Goal: Information Seeking & Learning: Learn about a topic

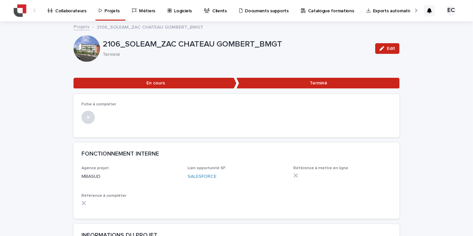
click at [80, 28] on link "Projets" at bounding box center [82, 27] width 16 height 8
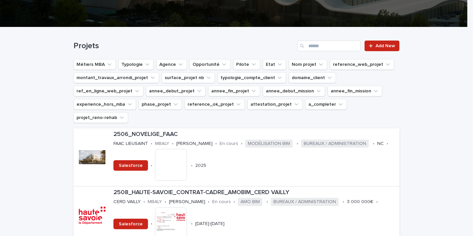
scroll to position [128, 0]
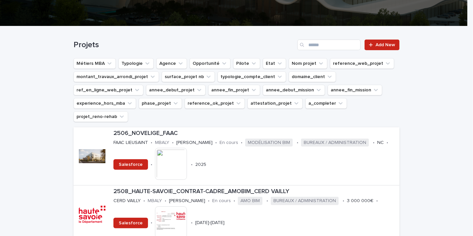
click at [103, 57] on div "Projets Add New" at bounding box center [237, 42] width 326 height 32
click at [106, 60] on icon "Métiers MBA" at bounding box center [109, 63] width 7 height 7
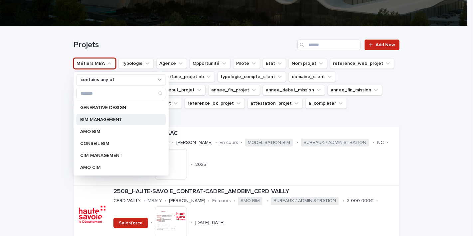
scroll to position [23, 0]
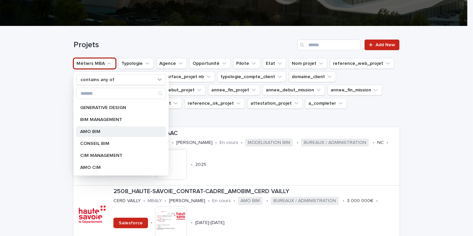
click at [101, 132] on p "AMO BIM" at bounding box center [117, 131] width 75 height 5
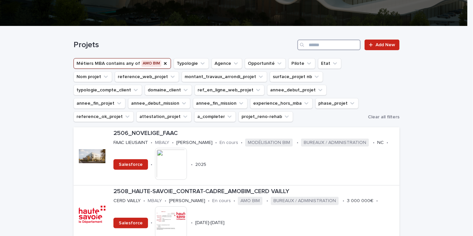
click at [317, 43] on input "Search" at bounding box center [328, 45] width 63 height 11
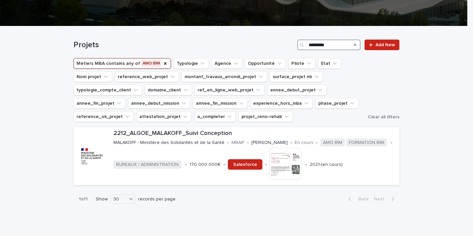
click at [324, 40] on input "*********" at bounding box center [328, 45] width 63 height 11
type input "*********"
click at [274, 172] on img at bounding box center [286, 164] width 32 height 32
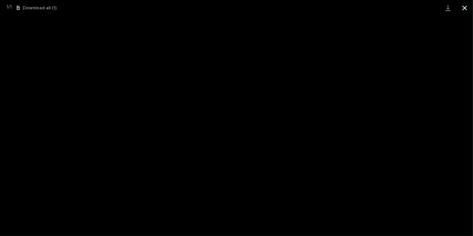
click at [467, 9] on button "Close gallery" at bounding box center [465, 8] width 17 height 16
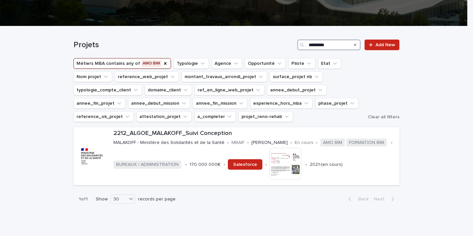
click at [314, 43] on input "*********" at bounding box center [328, 45] width 63 height 11
click at [194, 54] on div "Projets Add New" at bounding box center [237, 42] width 326 height 32
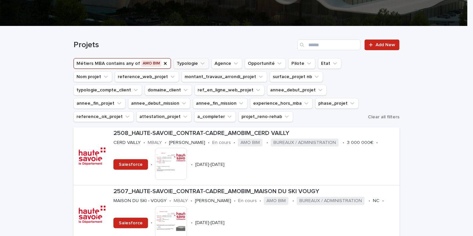
click at [190, 63] on button "Typologie" at bounding box center [191, 63] width 35 height 11
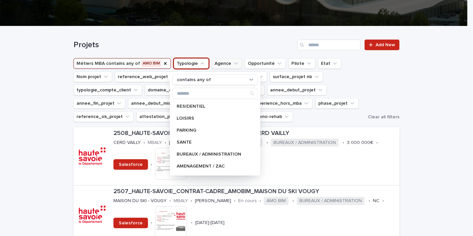
click at [223, 62] on button "Agence" at bounding box center [227, 63] width 31 height 11
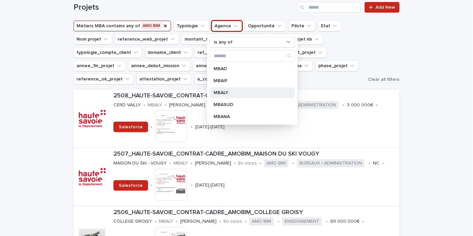
scroll to position [137, 0]
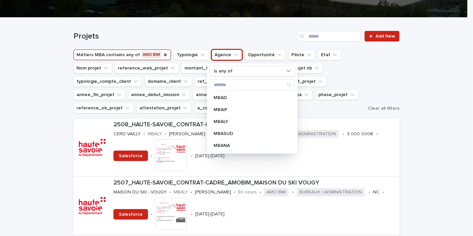
click at [209, 29] on div "Projets Add New" at bounding box center [237, 34] width 326 height 32
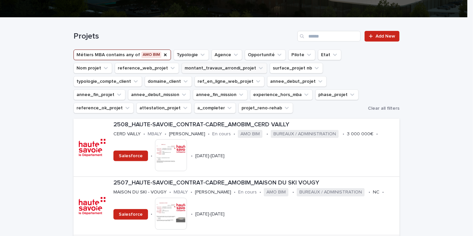
click at [236, 68] on button "montant_travaux_arrondi_projet" at bounding box center [225, 68] width 86 height 11
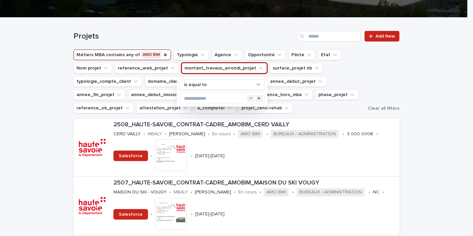
click at [260, 49] on div "Projets Add New" at bounding box center [237, 34] width 326 height 32
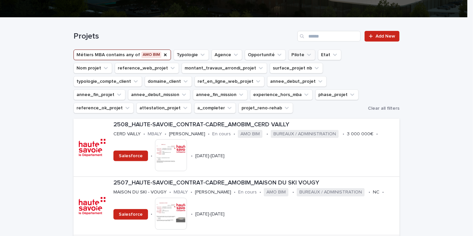
click at [293, 54] on button "Pilote" at bounding box center [301, 55] width 27 height 11
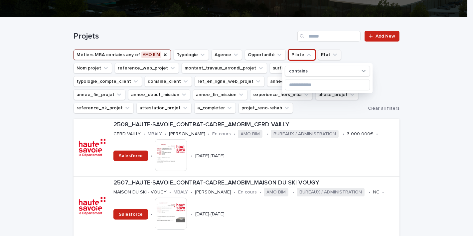
click at [318, 54] on button "Etat" at bounding box center [329, 55] width 23 height 11
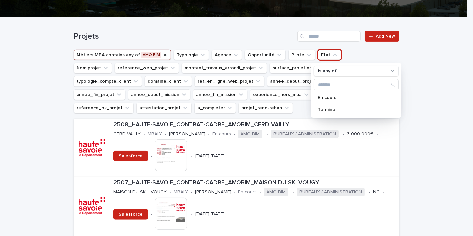
click at [262, 49] on div "Projets Add New" at bounding box center [237, 34] width 326 height 32
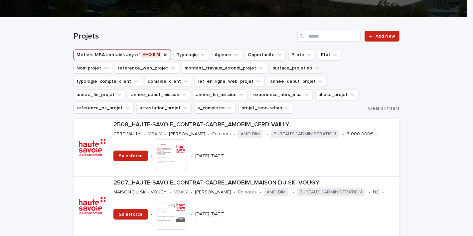
click at [270, 71] on button "surface_projet nb" at bounding box center [296, 68] width 53 height 11
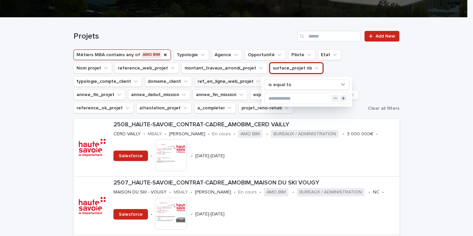
click at [244, 79] on button "ref_en_ligne_web_projet" at bounding box center [230, 81] width 70 height 11
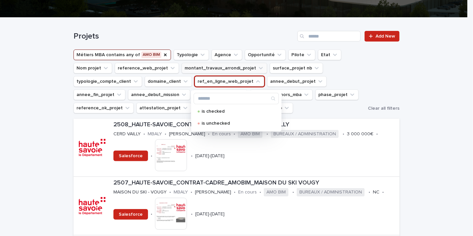
click at [209, 66] on button "montant_travaux_arrondi_projet" at bounding box center [225, 68] width 86 height 11
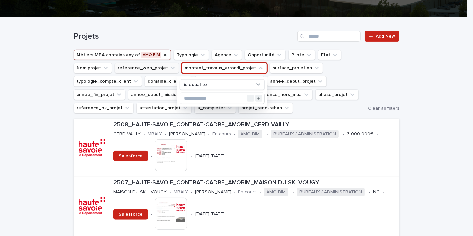
click at [169, 67] on button "reference_web_projet" at bounding box center [147, 68] width 64 height 11
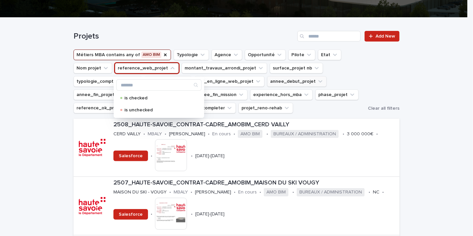
click at [284, 83] on button "annee_debut_projet" at bounding box center [297, 81] width 60 height 11
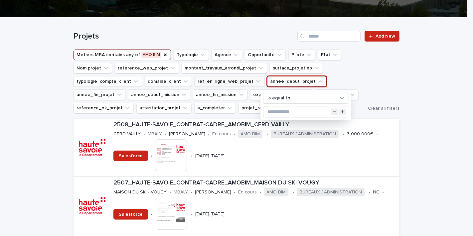
click at [240, 87] on button "ref_en_ligne_web_projet" at bounding box center [230, 81] width 70 height 11
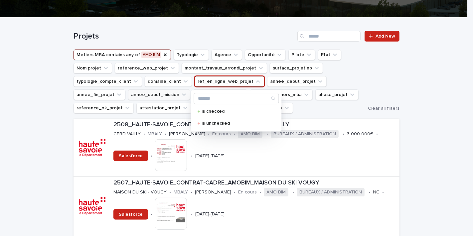
click at [160, 98] on button "annee_debut_mission" at bounding box center [159, 95] width 62 height 11
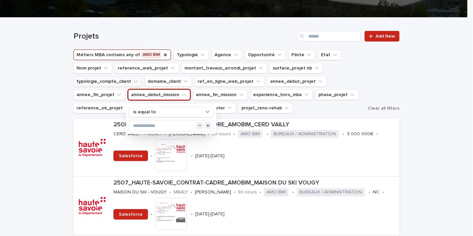
click at [100, 83] on button "typologie_compte_client" at bounding box center [108, 81] width 69 height 11
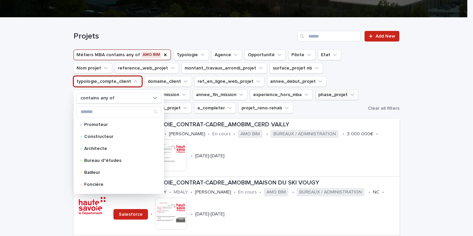
click at [325, 95] on button "phase_projet" at bounding box center [336, 95] width 43 height 11
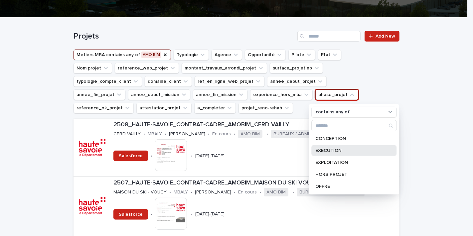
click at [332, 147] on div "EXECUTION" at bounding box center [353, 150] width 85 height 11
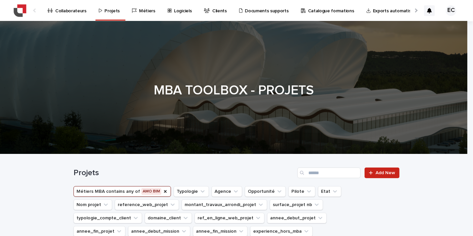
scroll to position [93, 0]
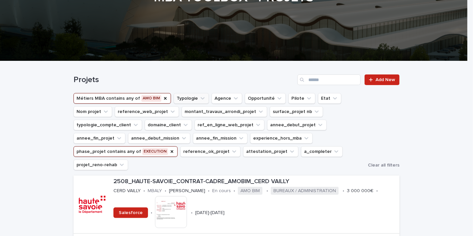
click at [199, 98] on icon "Typologie" at bounding box center [202, 98] width 7 height 7
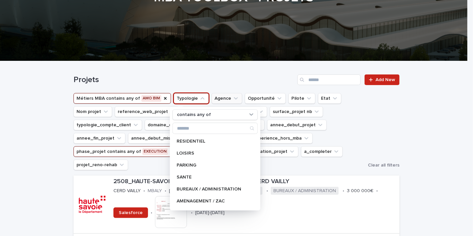
click at [222, 95] on button "Agence" at bounding box center [227, 98] width 31 height 11
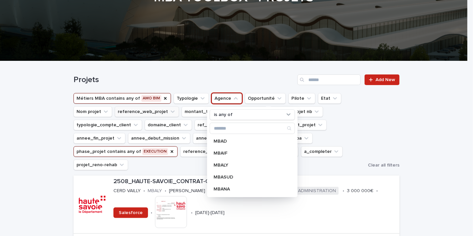
click at [128, 113] on button "reference_web_projet" at bounding box center [147, 111] width 64 height 11
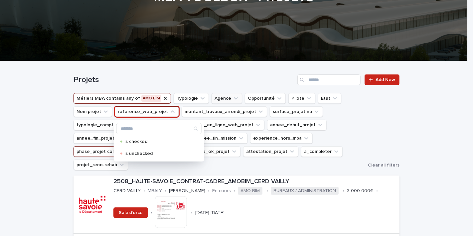
click at [230, 94] on button "Agence" at bounding box center [227, 98] width 31 height 11
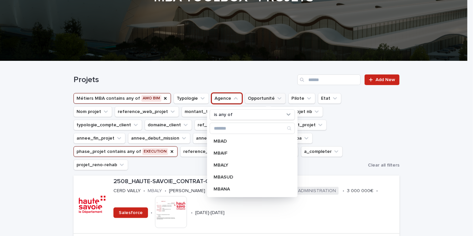
click at [252, 97] on button "Opportunité" at bounding box center [265, 98] width 41 height 11
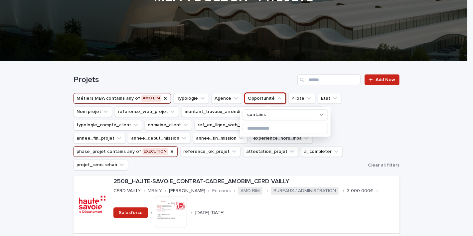
click at [289, 90] on div "Projets Add New" at bounding box center [237, 77] width 326 height 32
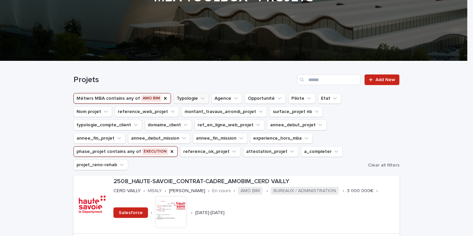
click at [199, 97] on icon "Typologie" at bounding box center [202, 98] width 7 height 7
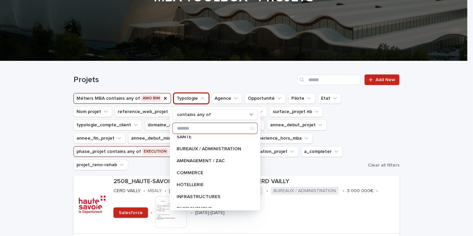
scroll to position [46, 0]
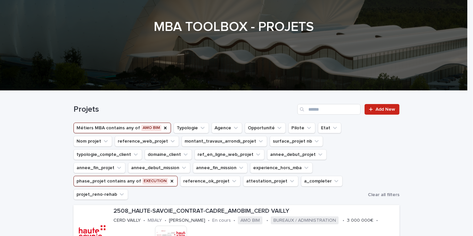
scroll to position [0, 0]
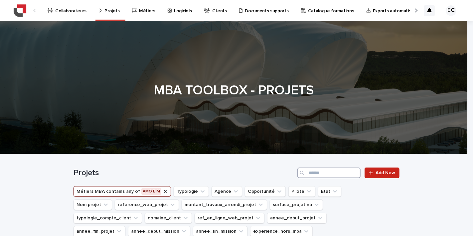
click at [323, 169] on input "Search" at bounding box center [328, 173] width 63 height 11
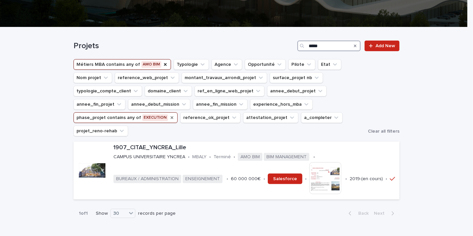
type input "*****"
click at [169, 119] on icon "phase_projet" at bounding box center [171, 117] width 5 height 5
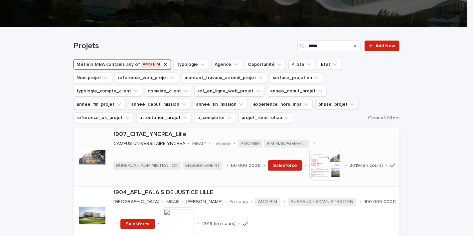
scroll to position [186, 0]
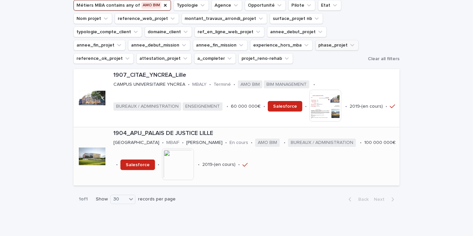
click at [194, 163] on img at bounding box center [178, 164] width 32 height 32
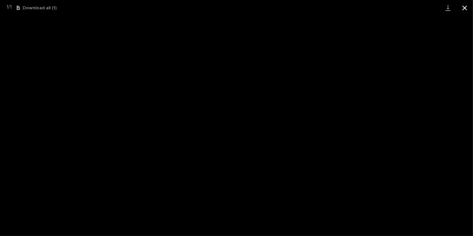
click at [462, 5] on button "Close gallery" at bounding box center [465, 8] width 17 height 16
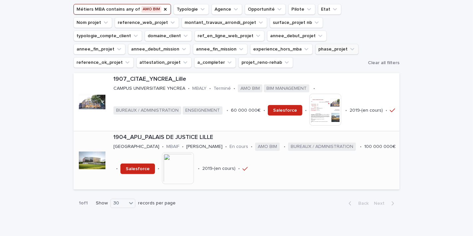
scroll to position [182, 0]
click at [194, 169] on img at bounding box center [178, 168] width 32 height 32
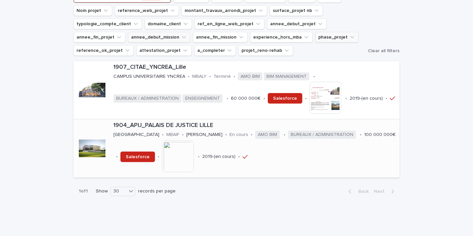
scroll to position [196, 0]
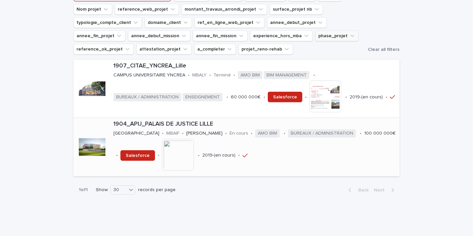
click at [194, 154] on img at bounding box center [178, 155] width 32 height 32
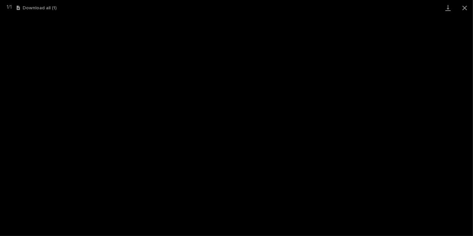
scroll to position [203, 0]
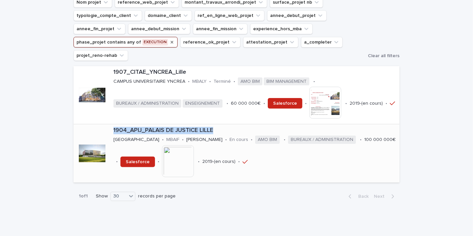
drag, startPoint x: 120, startPoint y: 139, endPoint x: 221, endPoint y: 129, distance: 101.4
click at [221, 129] on div "Loading... Saving… Loading... Saving… Projets ***** Add New Métiers MBA contain…" at bounding box center [236, 95] width 473 height 286
copy div "1904_APIJ_PALAIS DE JUSTICE LILLE"
click at [16, 127] on div "Loading... Saving… Loading... Saving… Projets ***** Add New Métiers MBA contain…" at bounding box center [236, 95] width 473 height 286
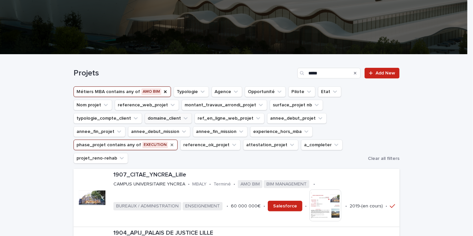
scroll to position [100, 0]
click at [330, 72] on input "*****" at bounding box center [328, 73] width 63 height 11
click at [171, 146] on icon "phase_projet" at bounding box center [172, 145] width 3 height 3
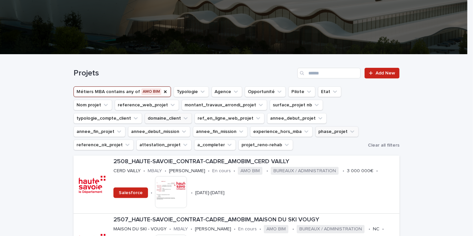
click at [167, 120] on button "domaine_client" at bounding box center [168, 118] width 47 height 11
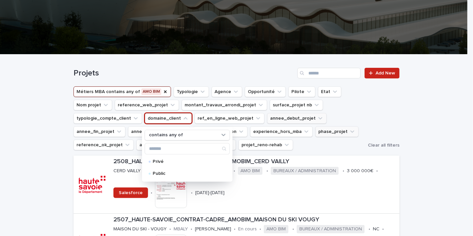
click at [277, 121] on button "annee_debut_projet" at bounding box center [297, 118] width 60 height 11
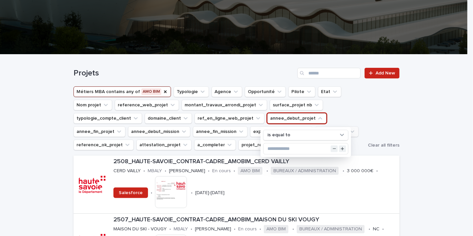
click at [169, 140] on ul "Métiers MBA contains any of AMO BIM Typologie Agence Opportunité Pilote Etat No…" at bounding box center [219, 118] width 294 height 67
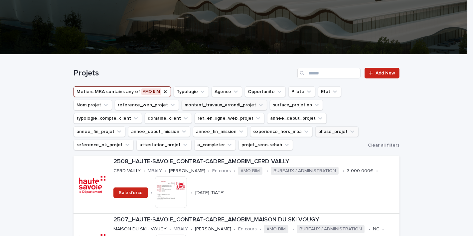
click at [206, 104] on button "montant_travaux_arrondi_projet" at bounding box center [225, 105] width 86 height 11
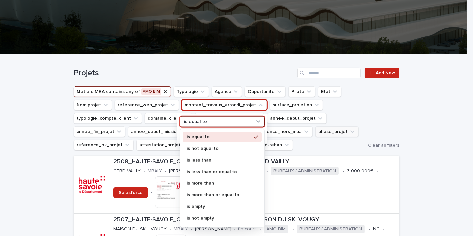
click at [210, 124] on div "is equal to" at bounding box center [218, 121] width 74 height 7
click at [211, 184] on p "is more than" at bounding box center [219, 183] width 65 height 5
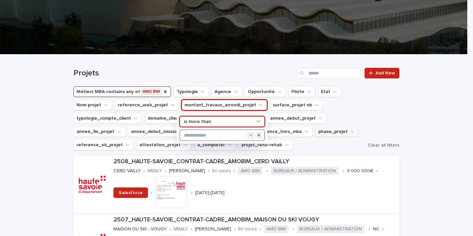
click at [202, 136] on input "text" at bounding box center [222, 135] width 85 height 11
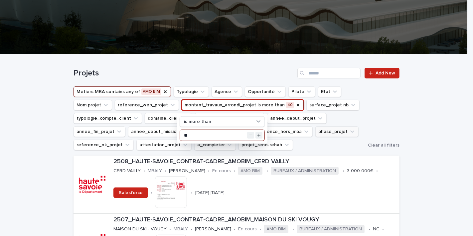
type input "**"
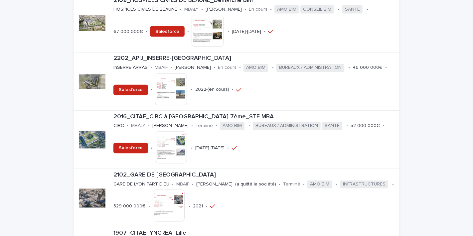
scroll to position [1017, 0]
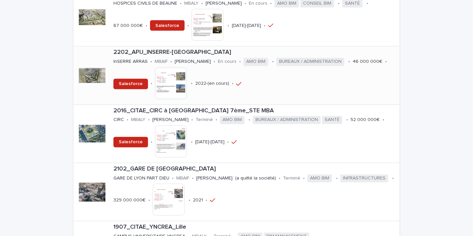
click at [159, 72] on img at bounding box center [171, 84] width 32 height 32
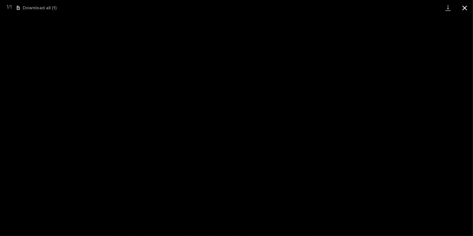
click at [469, 5] on button "Close gallery" at bounding box center [465, 8] width 17 height 16
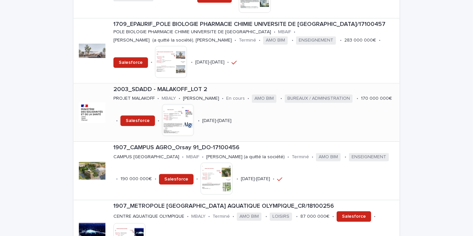
scroll to position [1396, 0]
click at [175, 112] on img at bounding box center [178, 120] width 32 height 32
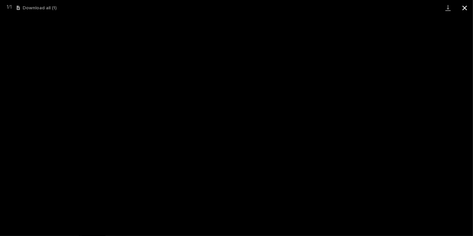
click at [466, 9] on button "Close gallery" at bounding box center [465, 8] width 17 height 16
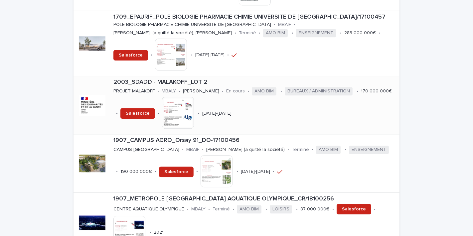
scroll to position [1403, 0]
click at [184, 99] on img at bounding box center [178, 112] width 32 height 32
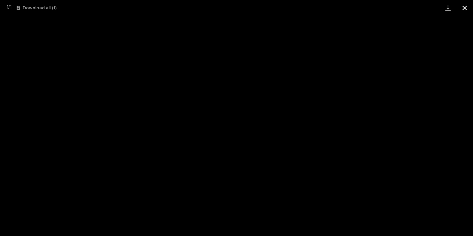
click at [462, 6] on button "Close gallery" at bounding box center [465, 8] width 17 height 16
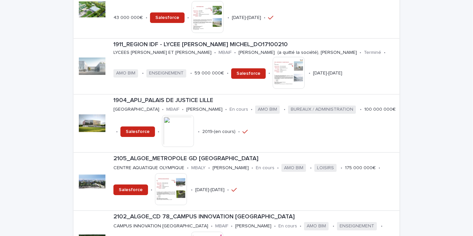
scroll to position [1830, 0]
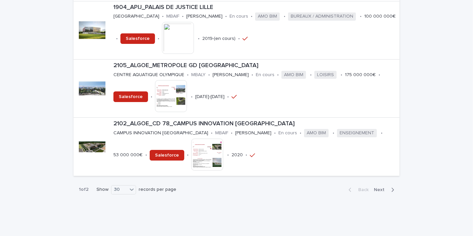
click at [389, 187] on div "button" at bounding box center [392, 190] width 6 height 6
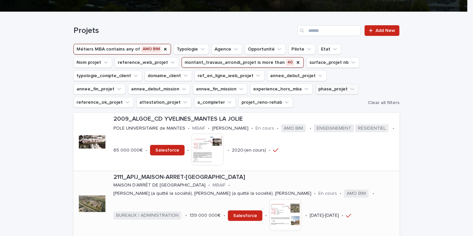
scroll to position [142, 0]
click at [197, 158] on img at bounding box center [208, 150] width 32 height 32
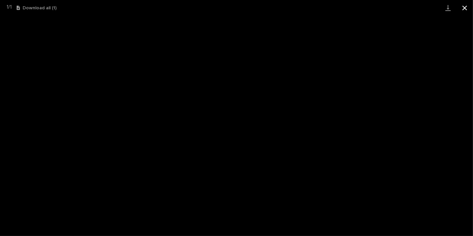
click at [465, 11] on button "Close gallery" at bounding box center [465, 8] width 17 height 16
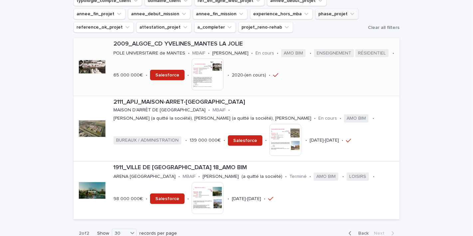
scroll to position [218, 0]
click at [278, 139] on img at bounding box center [286, 140] width 32 height 32
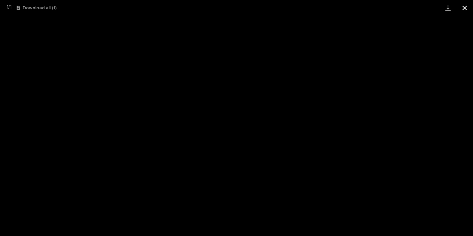
click at [467, 15] on button "Close gallery" at bounding box center [465, 8] width 17 height 16
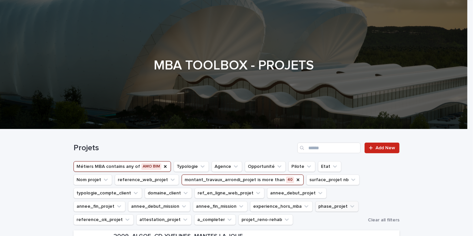
scroll to position [25, 0]
